Goal: Communication & Community: Share content

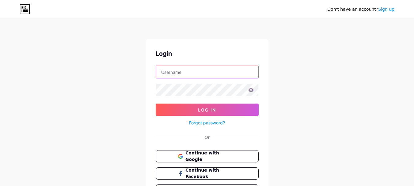
type input "[EMAIL_ADDRESS][DOMAIN_NAME]"
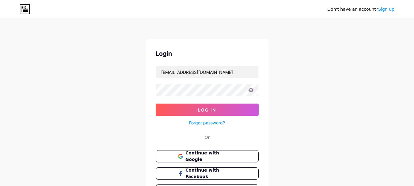
click at [238, 111] on button "Log In" at bounding box center [207, 109] width 103 height 12
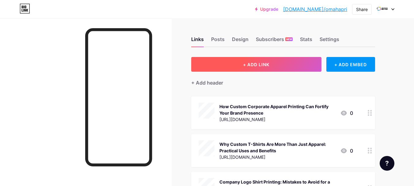
click at [297, 62] on button "+ ADD LINK" at bounding box center [256, 64] width 130 height 15
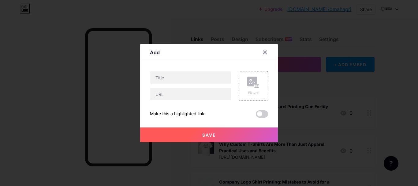
drag, startPoint x: 191, startPoint y: 70, endPoint x: 187, endPoint y: 66, distance: 5.6
click at [191, 70] on div "Content YouTube Play YouTube video without leaving your page. ADD Vimeo Play Vi…" at bounding box center [209, 89] width 118 height 56
click at [177, 80] on input "text" at bounding box center [190, 77] width 81 height 12
paste input "Choosing Omaha Print Shop for premium Uniform Embroidery Services"
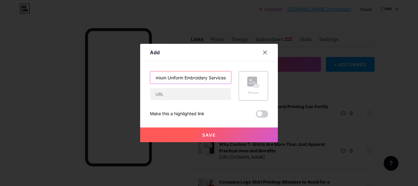
type input "Choosing Omaha Print Shop for premium Uniform Embroidery Services"
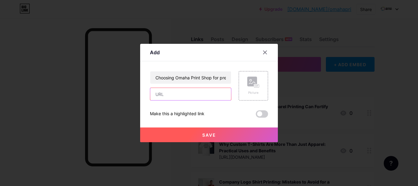
click at [171, 93] on input "text" at bounding box center [190, 94] width 81 height 12
paste input "[URL][DOMAIN_NAME]"
type input "[URL][DOMAIN_NAME]"
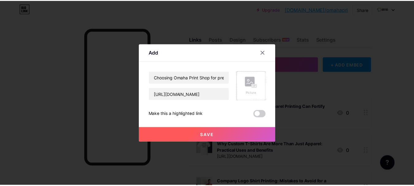
scroll to position [0, 0]
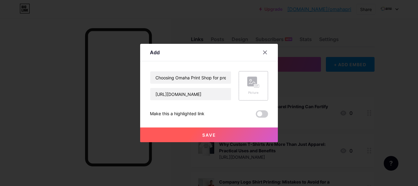
click at [255, 89] on div "Picture" at bounding box center [253, 86] width 12 height 18
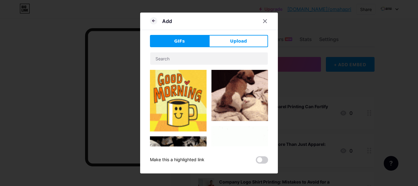
click at [238, 44] on span "Upload" at bounding box center [238, 41] width 17 height 6
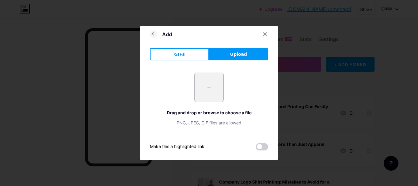
click at [210, 92] on input "file" at bounding box center [209, 87] width 29 height 29
type input "C:\fakepath\Image_fx (8).jpg"
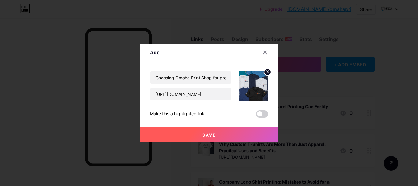
click at [196, 136] on button "Save" at bounding box center [209, 134] width 138 height 15
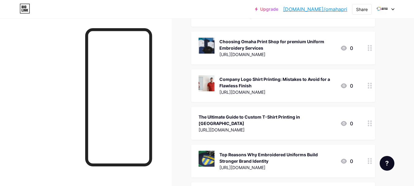
scroll to position [18, 0]
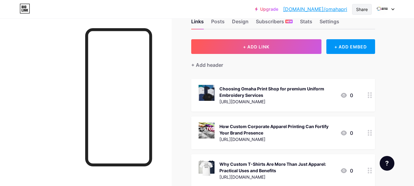
click at [359, 10] on div "Share" at bounding box center [362, 9] width 12 height 6
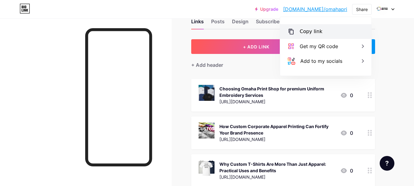
click at [336, 36] on div "Copy link" at bounding box center [325, 31] width 91 height 15
